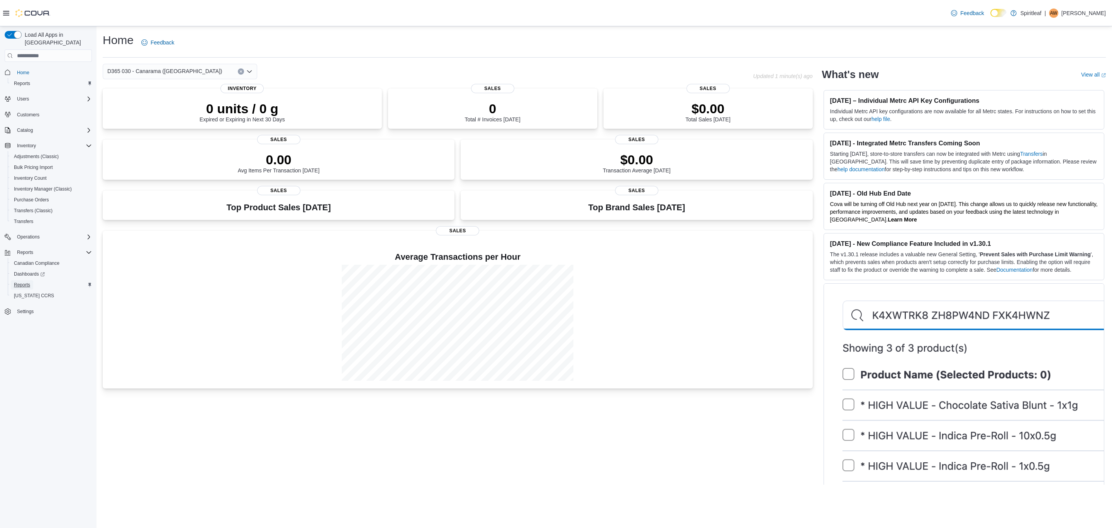
click at [21, 282] on span "Reports" at bounding box center [22, 285] width 16 height 6
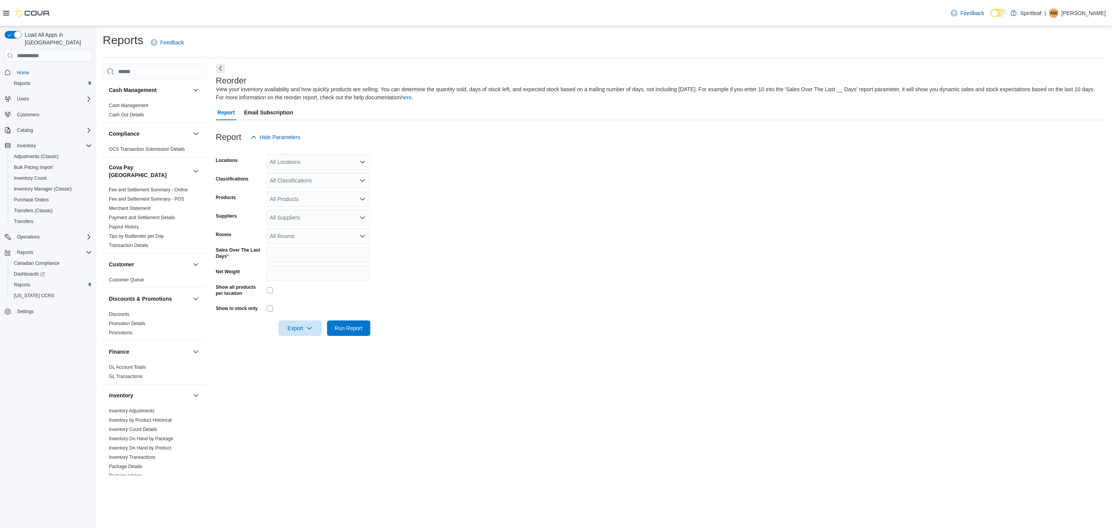
click at [283, 166] on div "All Locations" at bounding box center [319, 161] width 104 height 15
type input "***"
click at [297, 178] on span "209 - Seton" at bounding box center [309, 175] width 28 height 8
click at [550, 193] on form "Locations 209 - Seton Combo box. Selected. 209 - Seton. Press Backspace to dele…" at bounding box center [661, 240] width 890 height 191
click at [272, 180] on div "All Classifications" at bounding box center [319, 180] width 104 height 15
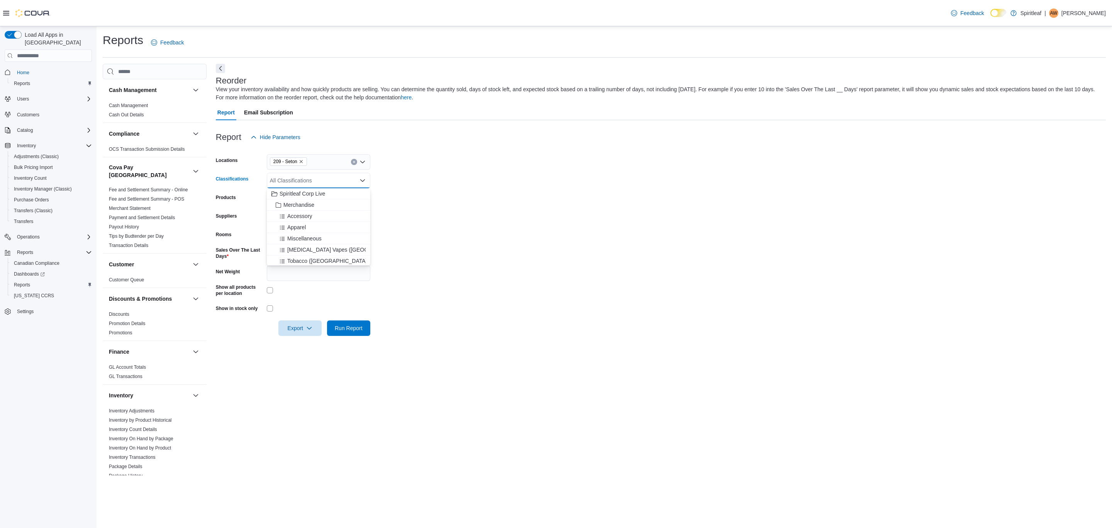
click at [500, 181] on form "Locations 209 - Seton Classifications All Classifications Combo box. Selected. …" at bounding box center [661, 240] width 890 height 191
drag, startPoint x: 295, startPoint y: 249, endPoint x: 194, endPoint y: 253, distance: 101.3
click at [194, 253] on div "Cash Management Cash Management Cash Out Details Compliance OCS Transaction Sub…" at bounding box center [604, 269] width 1003 height 411
type input "**"
click at [307, 331] on span "Export" at bounding box center [300, 327] width 34 height 15
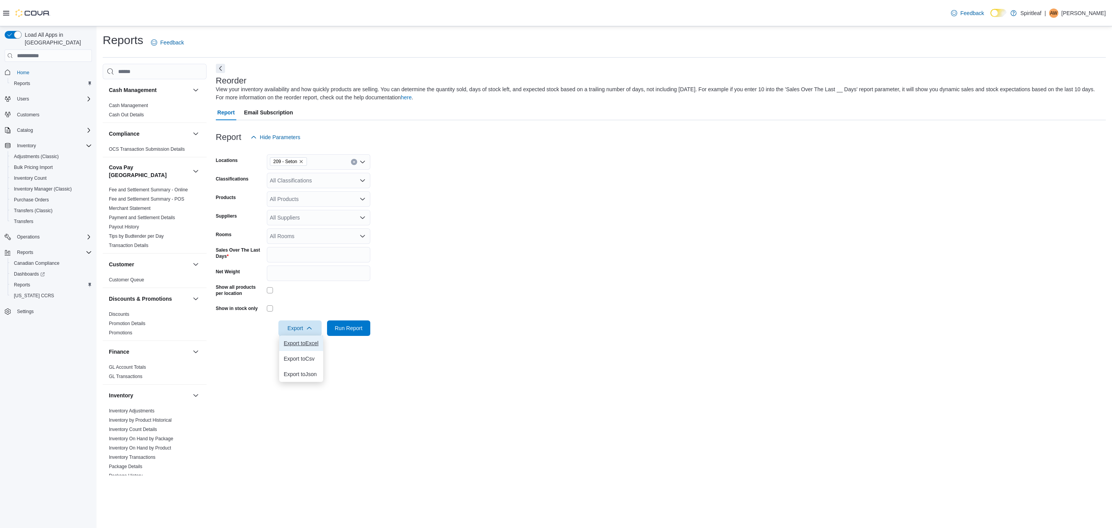
click at [310, 349] on button "Export to Excel" at bounding box center [301, 342] width 44 height 15
